Goal: Navigation & Orientation: Find specific page/section

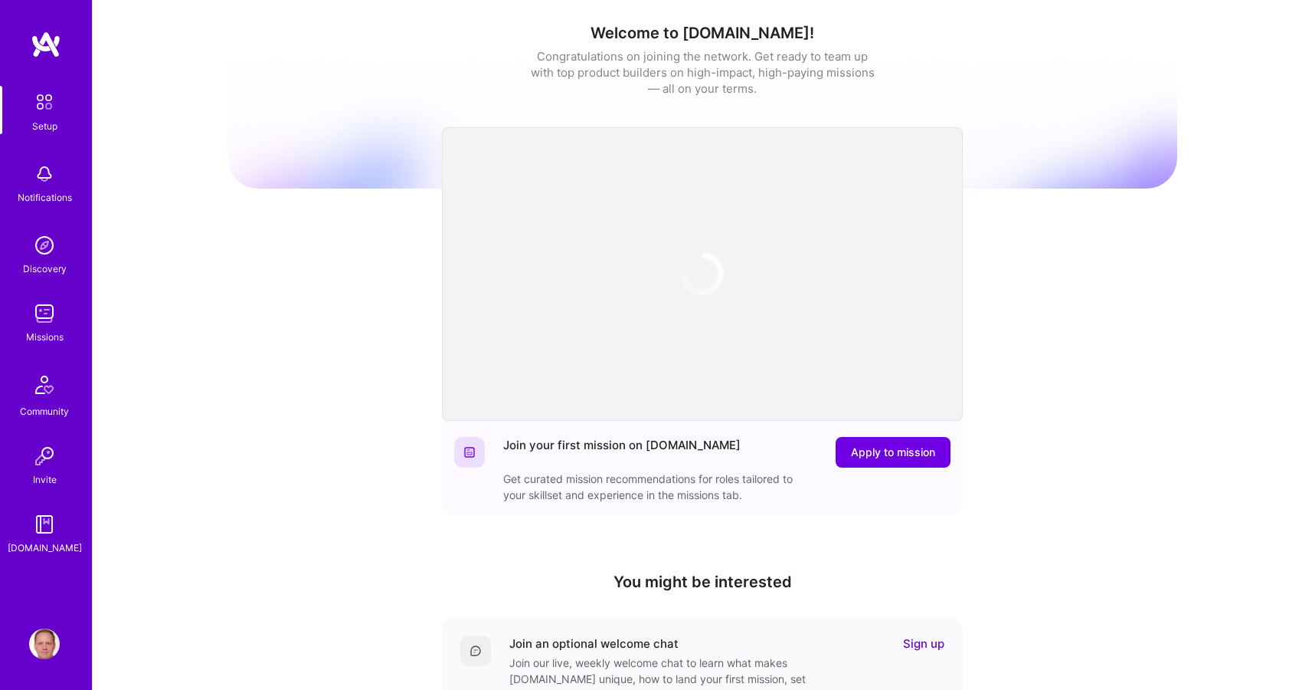
click at [39, 310] on img at bounding box center [44, 313] width 31 height 31
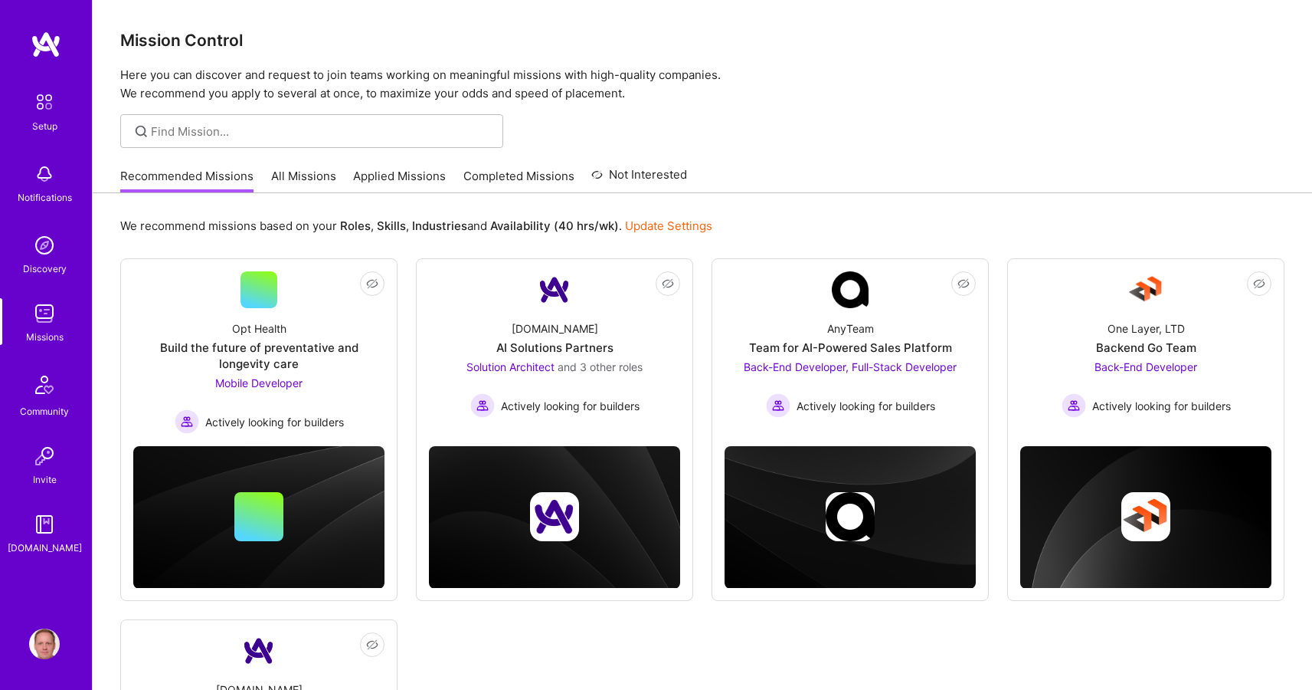
click at [299, 170] on link "All Missions" at bounding box center [303, 180] width 65 height 25
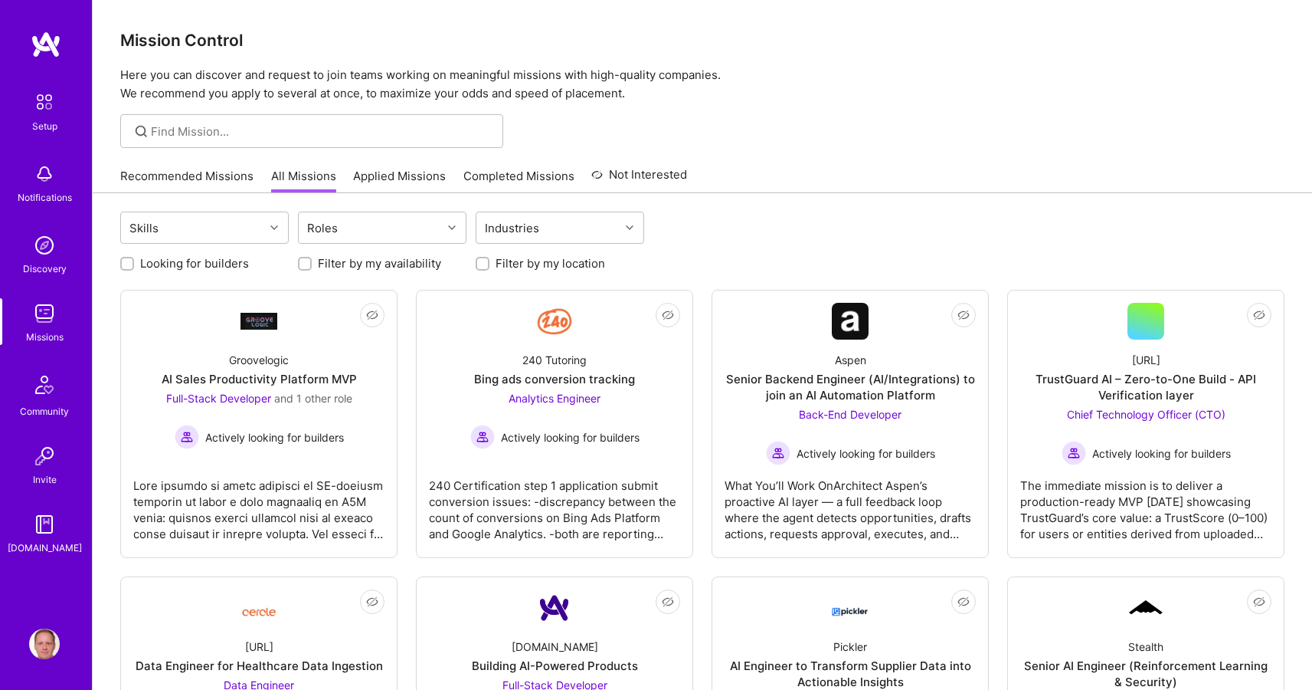
click at [402, 171] on link "Applied Missions" at bounding box center [399, 180] width 93 height 25
